Goal: Find specific page/section: Find specific page/section

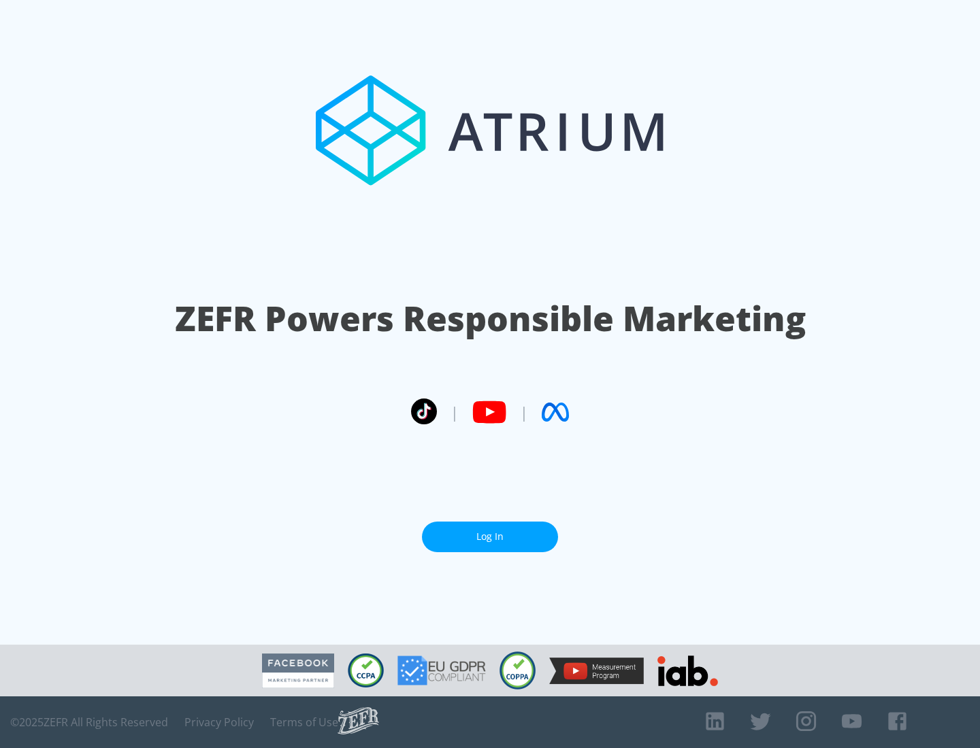
click at [490, 537] on link "Log In" at bounding box center [490, 537] width 136 height 31
